Goal: Task Accomplishment & Management: Manage account settings

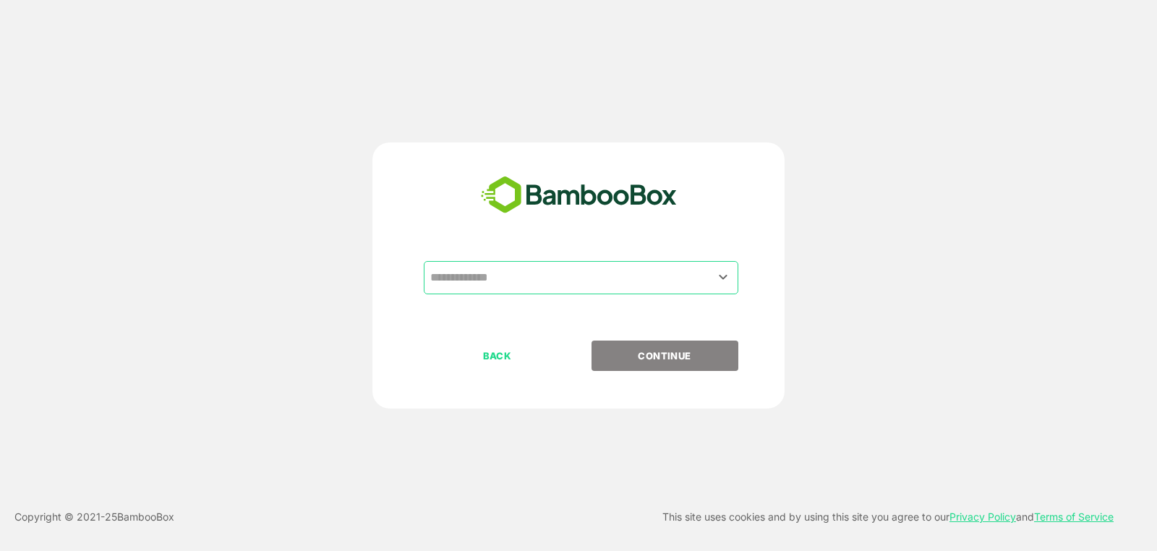
click at [678, 276] on input "text" at bounding box center [581, 277] width 309 height 27
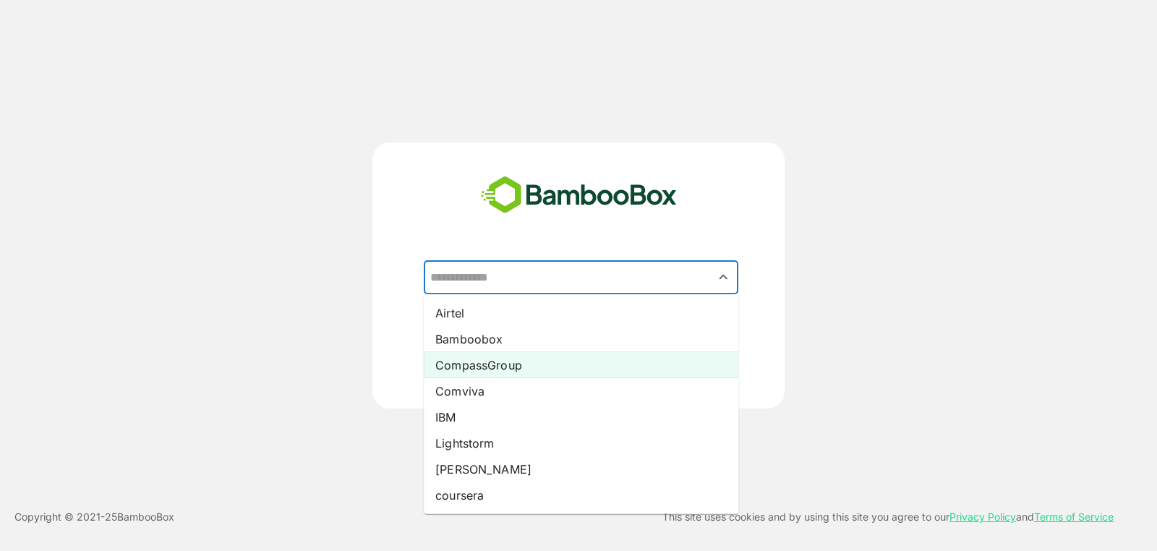
click at [584, 359] on li "CompassGroup" at bounding box center [581, 365] width 315 height 26
type input "**********"
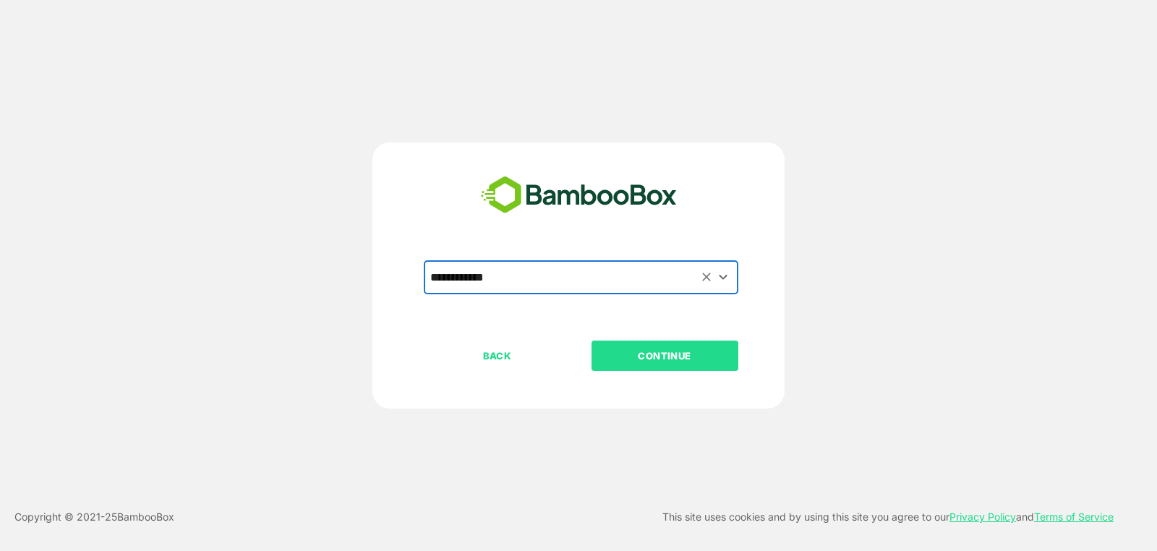
click at [623, 368] on button "CONTINUE" at bounding box center [664, 356] width 147 height 30
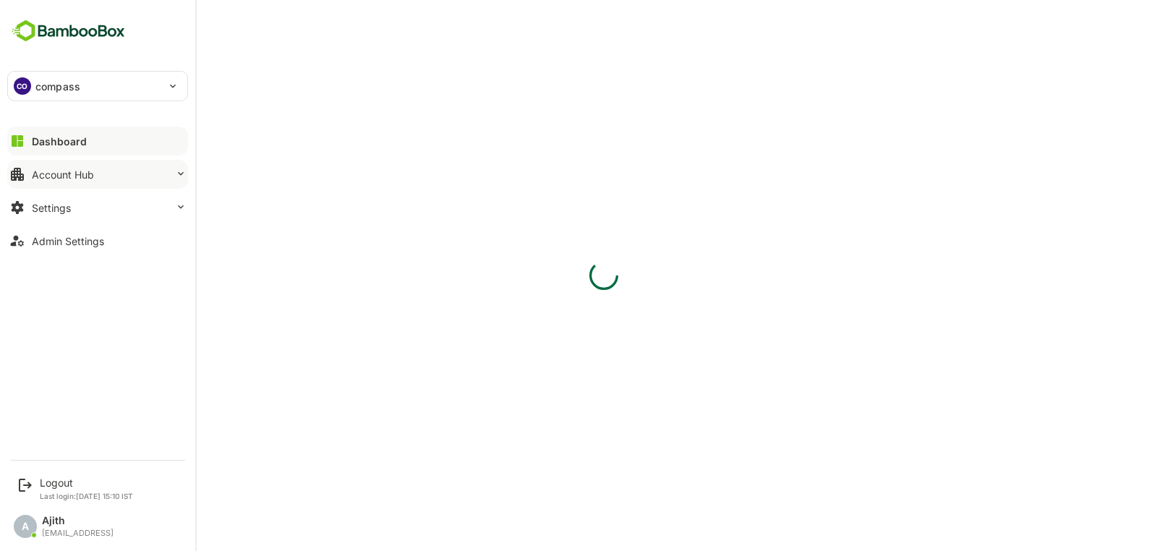
click at [94, 187] on button "Account Hub" at bounding box center [97, 174] width 181 height 29
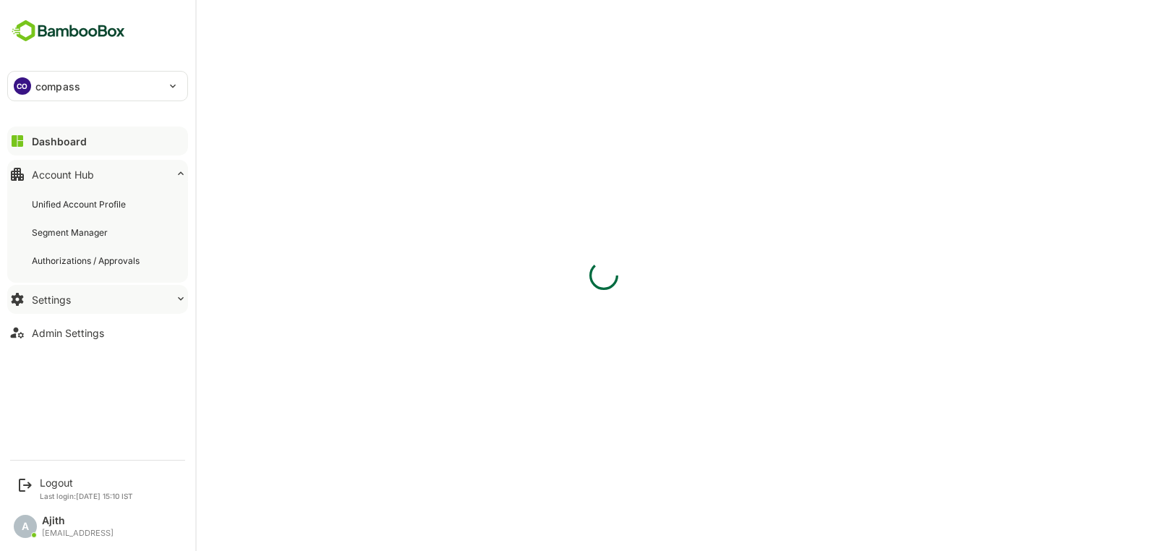
click at [98, 302] on button "Settings" at bounding box center [97, 299] width 181 height 29
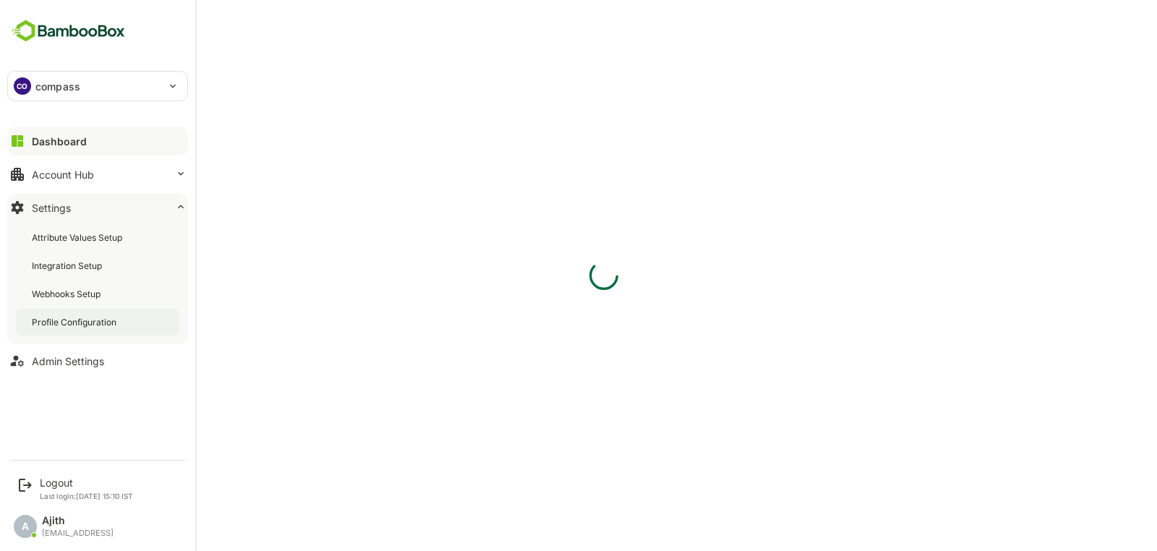
click at [95, 318] on div "Profile Configuration" at bounding box center [75, 322] width 87 height 12
